Goal: Task Accomplishment & Management: Manage account settings

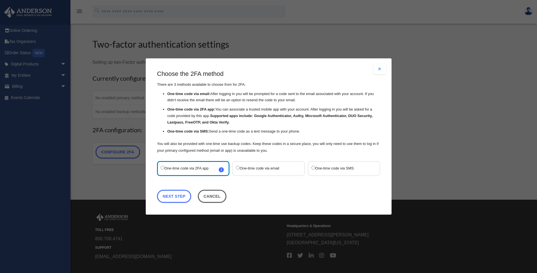
click at [377, 68] on button "Close modal" at bounding box center [379, 69] width 12 height 10
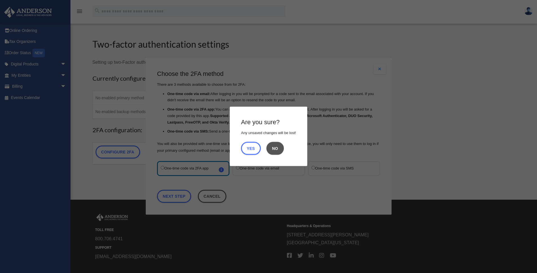
click at [272, 148] on button "No" at bounding box center [274, 148] width 17 height 13
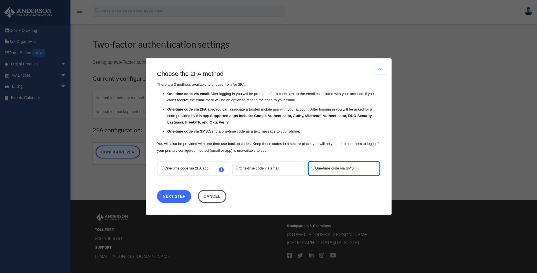
click at [184, 196] on link "Next Step" at bounding box center [174, 196] width 34 height 13
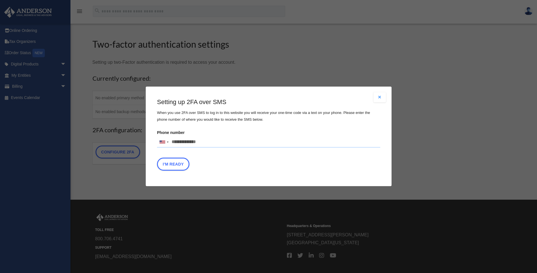
drag, startPoint x: 211, startPoint y: 142, endPoint x: 203, endPoint y: 142, distance: 8.5
click at [203, 142] on input "Phone number United States +1 United Kingdom +44 Afghanistan (‫افغانستان‬‎) +93…" at bounding box center [268, 141] width 223 height 11
type input "**********"
click at [260, 157] on div "Setting up 2FA over SMS When you use 2FA over SMS to log in to this website you…" at bounding box center [268, 135] width 223 height 75
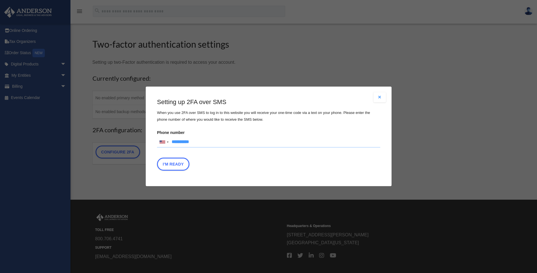
click at [202, 142] on input "**********" at bounding box center [268, 141] width 223 height 11
click at [177, 166] on button "I'm Ready" at bounding box center [173, 164] width 32 height 13
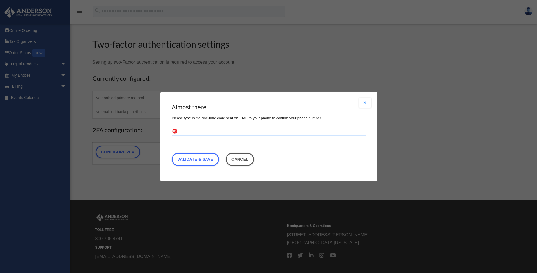
click at [213, 130] on input "text" at bounding box center [269, 131] width 194 height 9
type input "******"
click at [184, 162] on link "Validate & Save" at bounding box center [195, 158] width 47 height 13
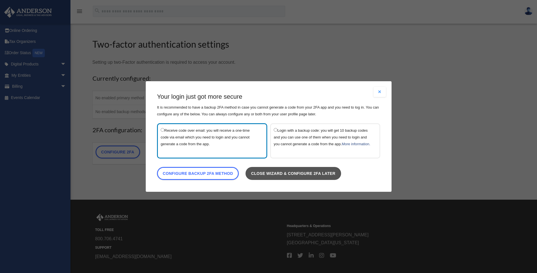
click at [295, 174] on link "Close wizard & configure 2FA later" at bounding box center [292, 173] width 95 height 13
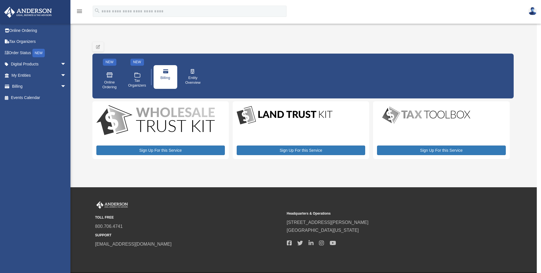
click at [172, 71] on link "Billing" at bounding box center [166, 77] width 24 height 24
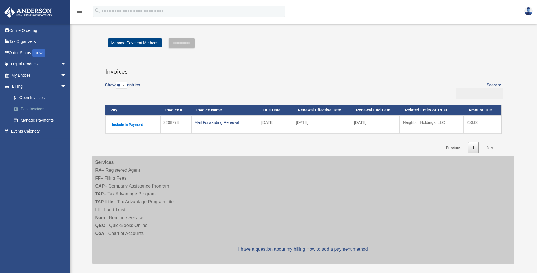
click at [36, 108] on link "Past Invoices" at bounding box center [41, 108] width 67 height 11
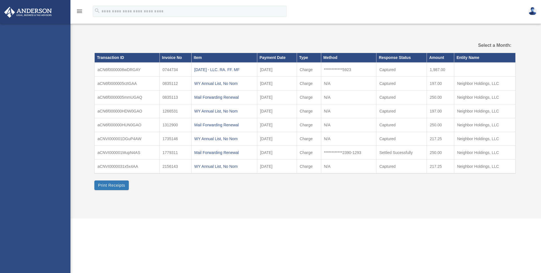
select select
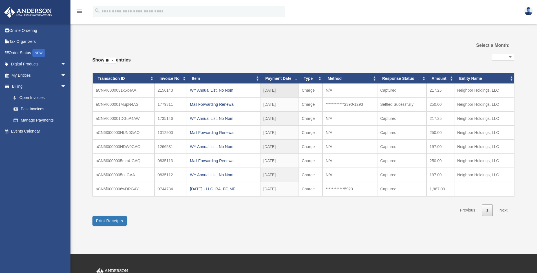
click at [355, 90] on td "N/A" at bounding box center [349, 90] width 54 height 14
click at [218, 91] on div "WY Annual List, No Nom" at bounding box center [223, 90] width 67 height 8
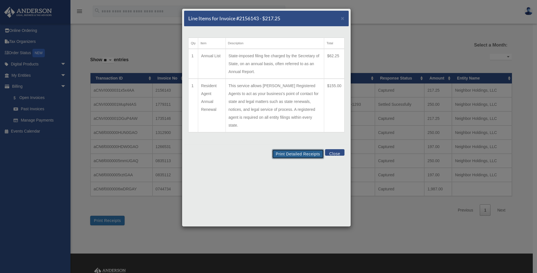
click at [305, 149] on button "Print Detailed Receipts" at bounding box center [298, 154] width 52 height 10
click at [343, 19] on span "×" at bounding box center [343, 18] width 4 height 6
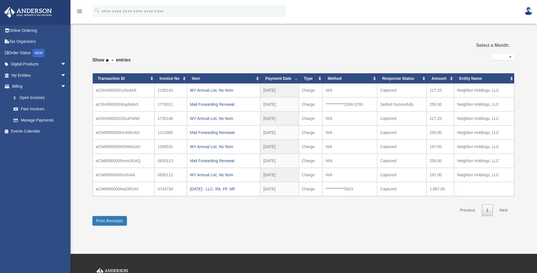
click at [524, 11] on img at bounding box center [528, 11] width 8 height 8
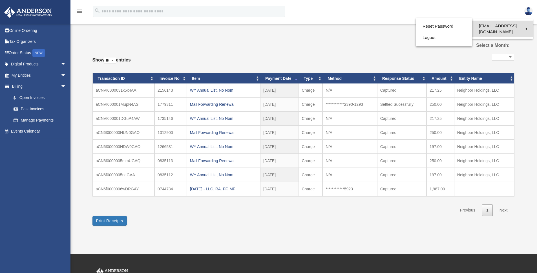
click at [506, 28] on link "[EMAIL_ADDRESS][DOMAIN_NAME]" at bounding box center [502, 29] width 61 height 17
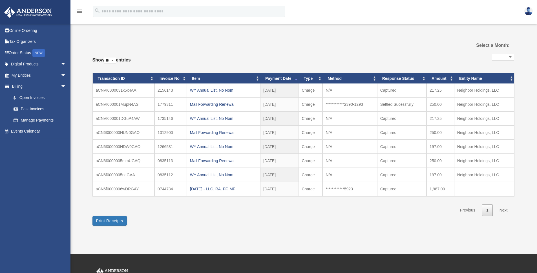
click at [530, 9] on img at bounding box center [528, 11] width 8 height 8
click at [428, 40] on link "Logout" at bounding box center [443, 38] width 56 height 12
